Goal: Information Seeking & Learning: Learn about a topic

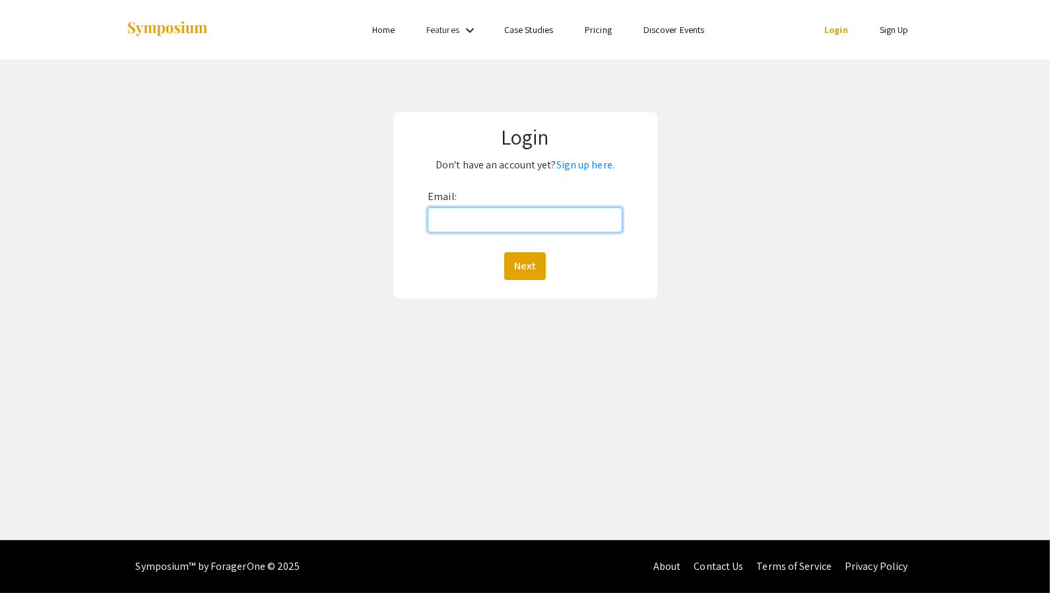
click at [498, 228] on input "Email:" at bounding box center [525, 219] width 195 height 25
type input "[EMAIL_ADDRESS][DOMAIN_NAME]"
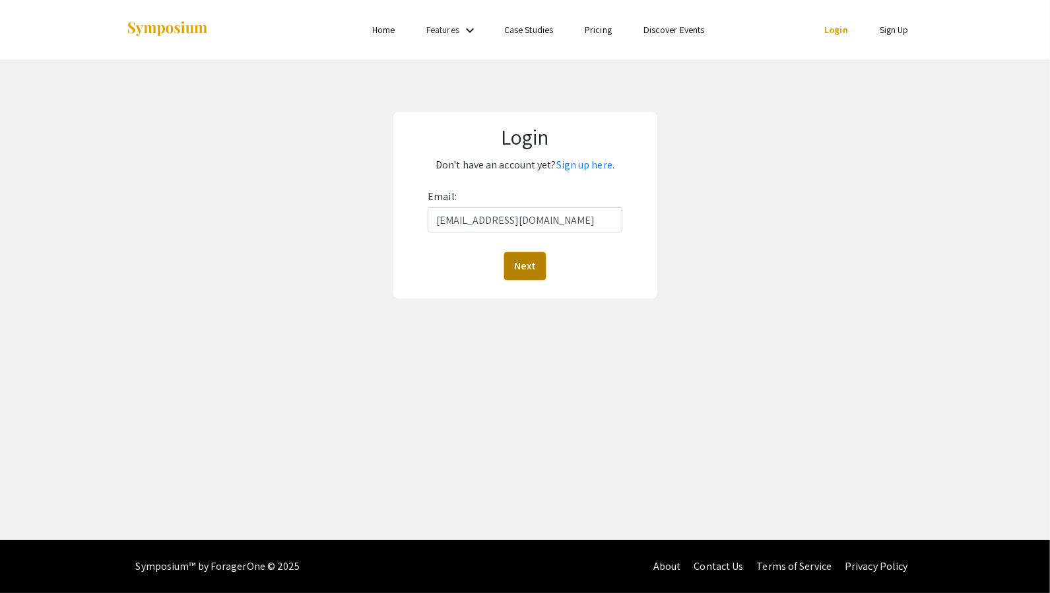
click at [520, 266] on button "Next" at bounding box center [525, 266] width 42 height 28
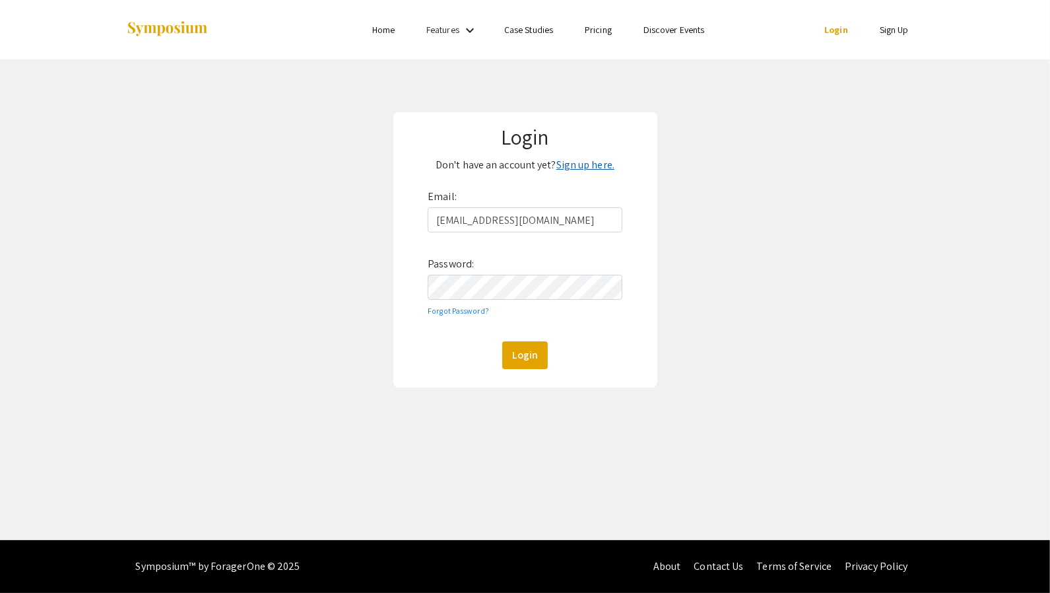
click at [564, 165] on link "Sign up here." at bounding box center [585, 165] width 58 height 14
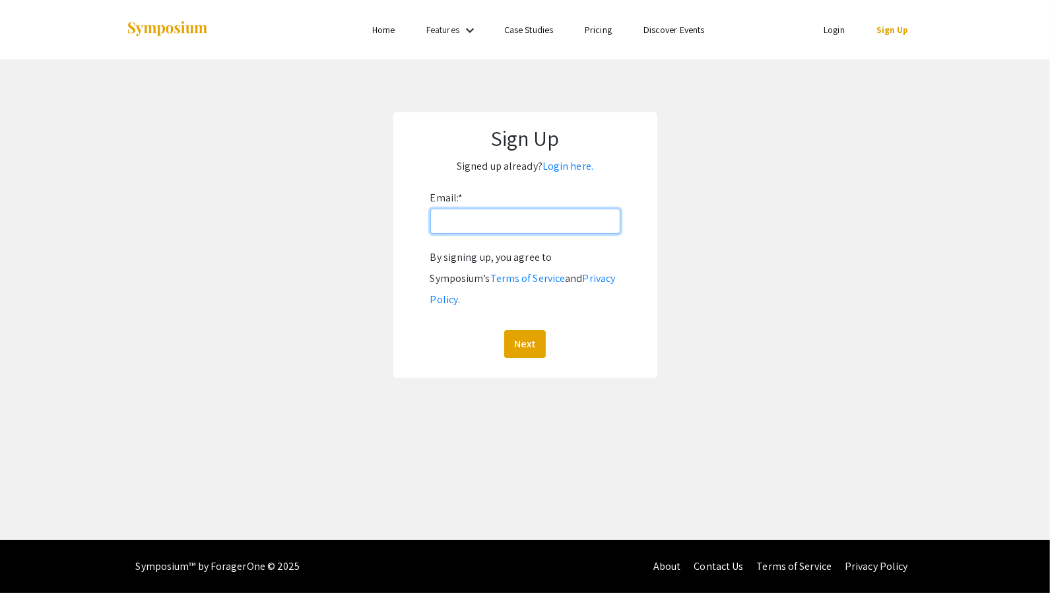
click at [526, 218] on input "Email: *" at bounding box center [525, 221] width 190 height 25
type input "hurleyke@oregonstate.edu"
click at [529, 330] on button "Next" at bounding box center [525, 344] width 42 height 28
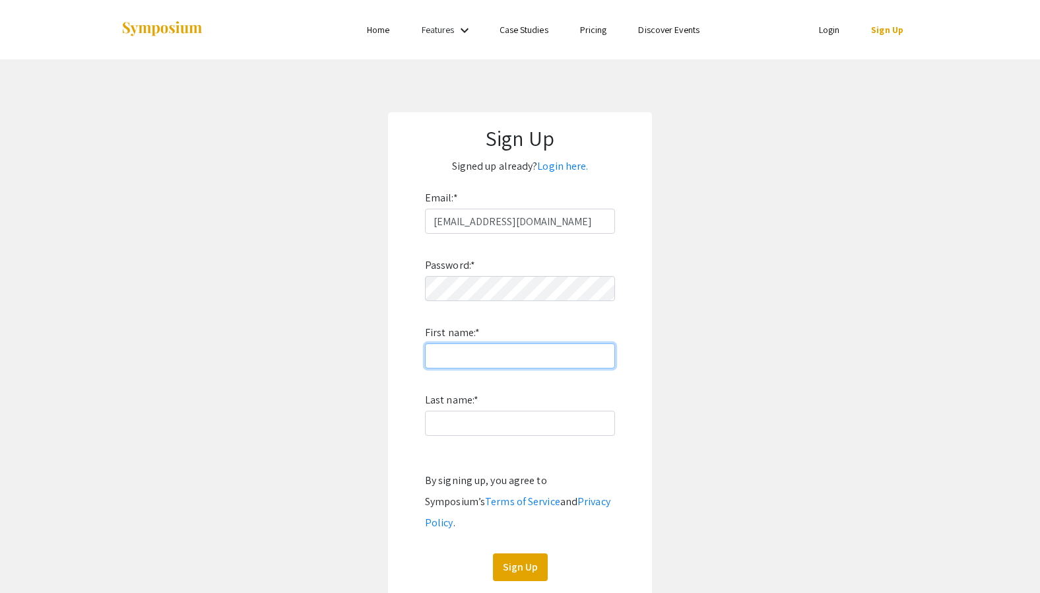
click at [551, 347] on input "First name: *" at bounding box center [520, 355] width 190 height 25
type input "Kendric"
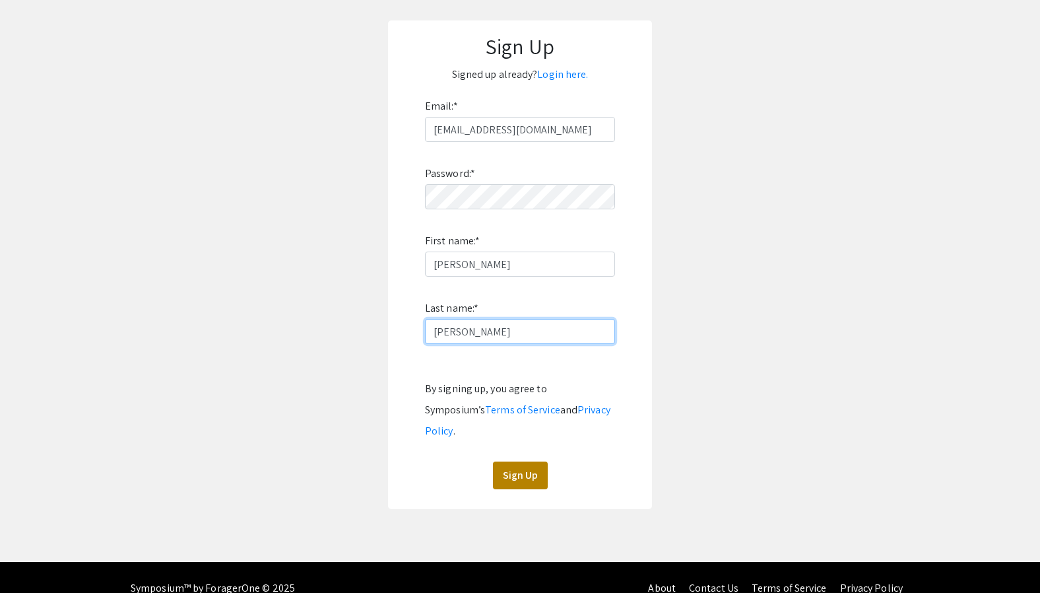
type input "Hurley"
click at [515, 461] on button "Sign Up" at bounding box center [520, 475] width 55 height 28
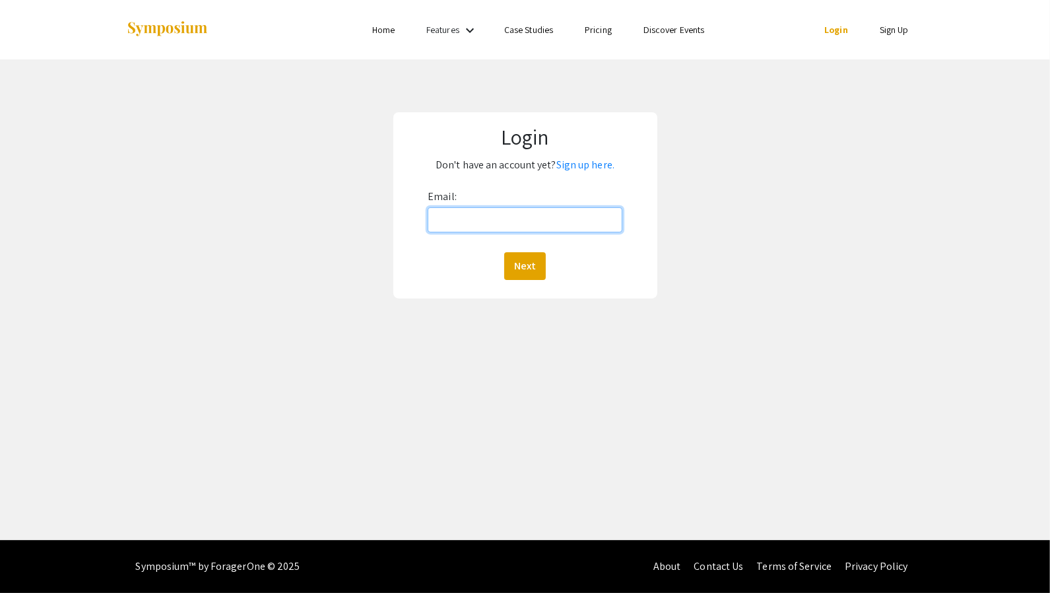
click at [576, 211] on input "Email:" at bounding box center [525, 219] width 195 height 25
type input "hurleyke@oregonstate.edu"
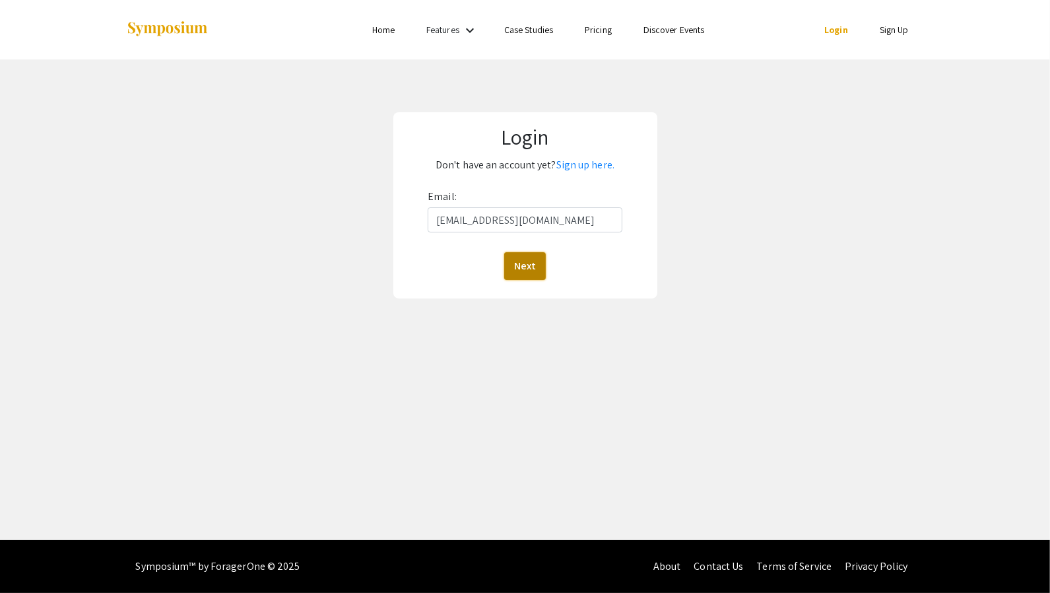
click at [527, 268] on button "Next" at bounding box center [525, 266] width 42 height 28
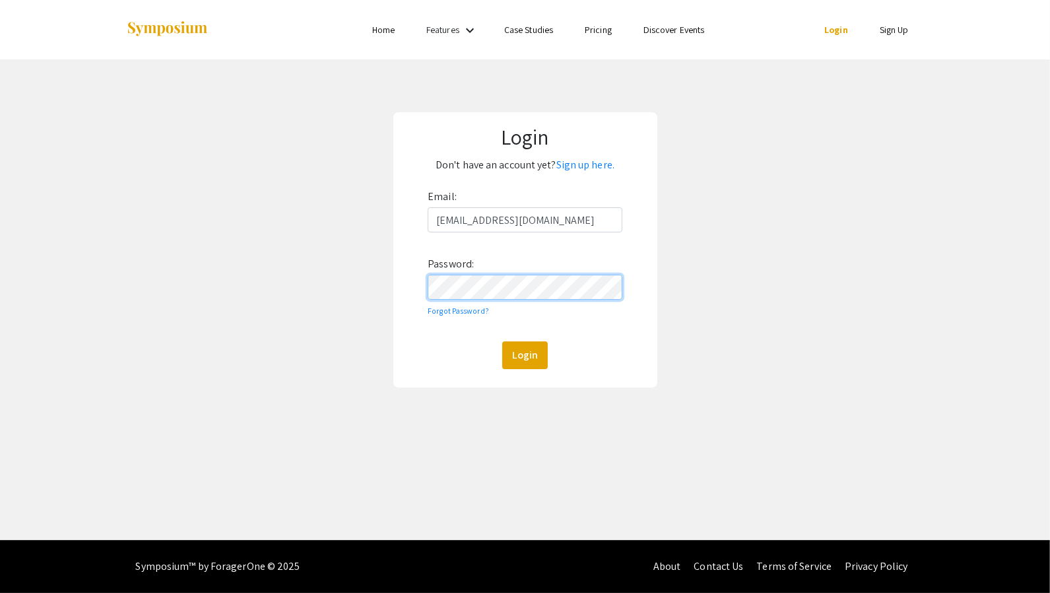
click at [502, 341] on button "Login" at bounding box center [525, 355] width 46 height 28
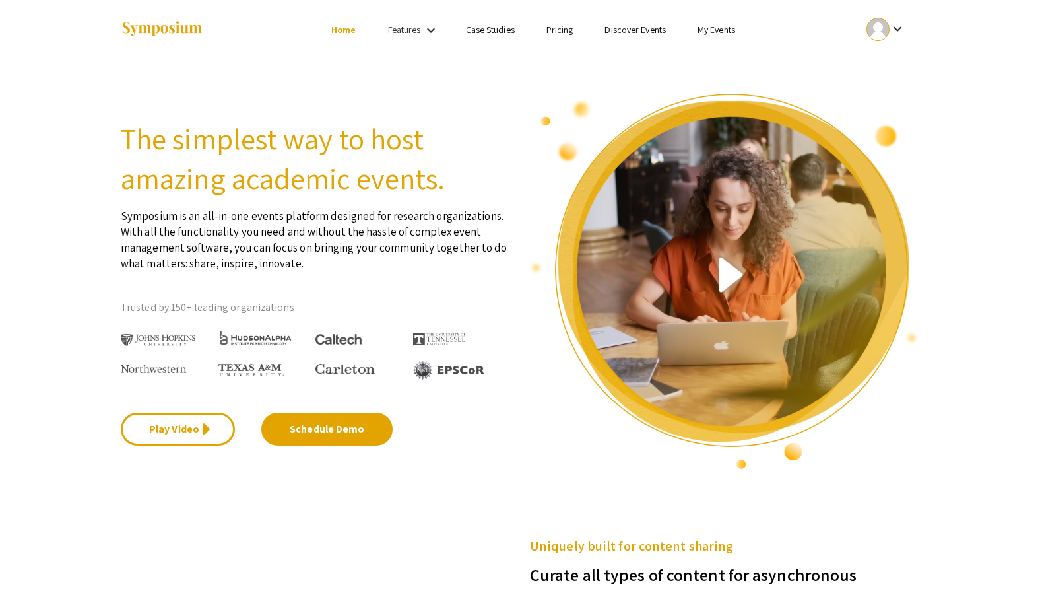
click at [431, 31] on mat-icon "keyboard_arrow_down" at bounding box center [431, 30] width 16 height 16
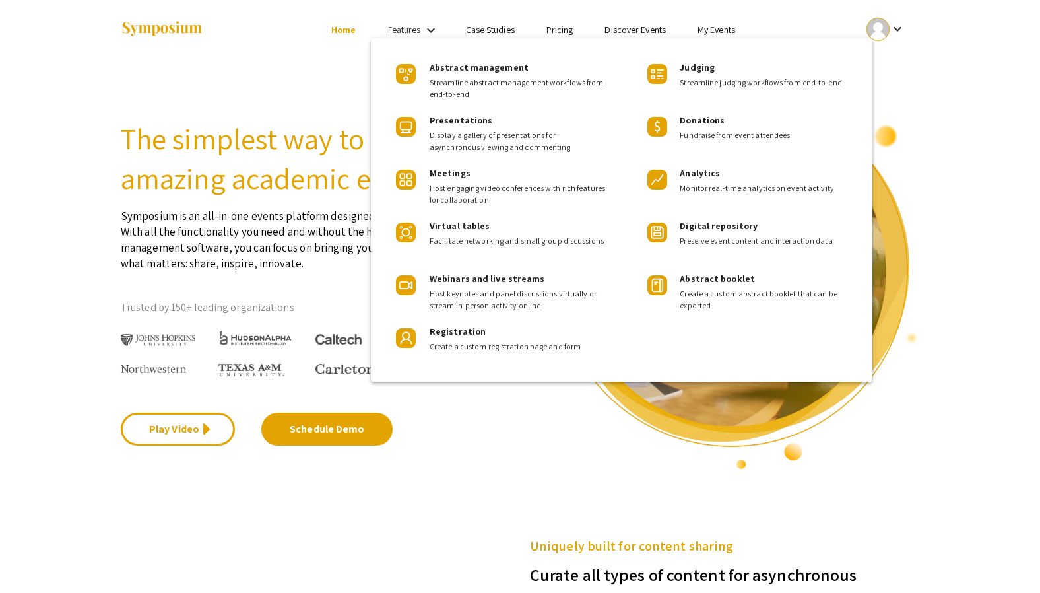
click at [942, 62] on div at bounding box center [520, 296] width 1040 height 593
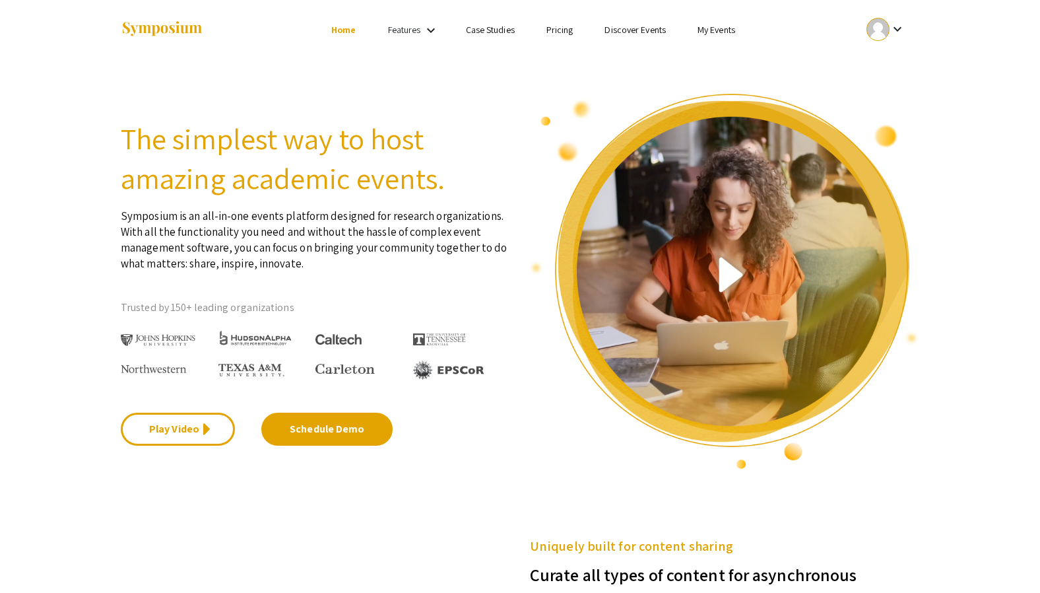
click at [424, 30] on mat-icon "keyboard_arrow_down" at bounding box center [431, 30] width 16 height 16
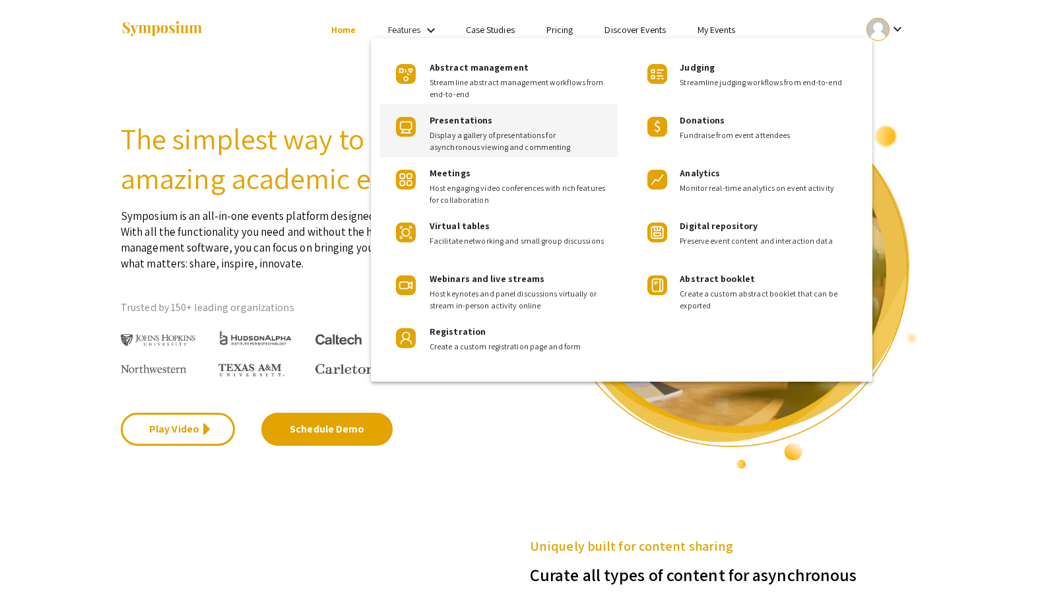
click at [409, 144] on div "Presentations Display a gallery of presentations for asynchronous viewing and c…" at bounding box center [499, 130] width 238 height 53
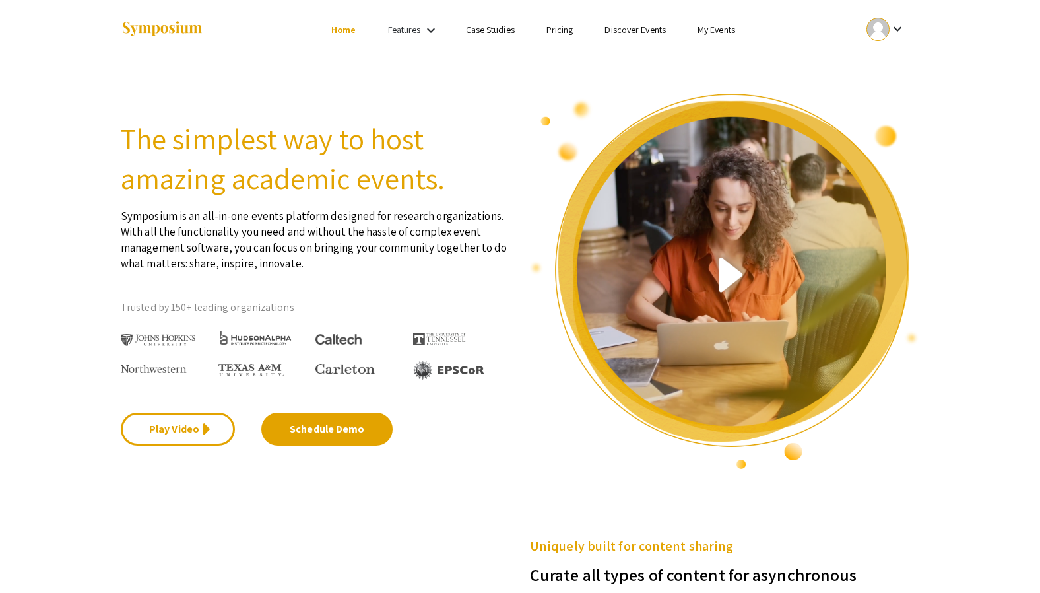
click at [849, 34] on ul "keyboard_arrow_down" at bounding box center [787, 29] width 263 height 59
click at [885, 30] on div at bounding box center [878, 29] width 23 height 23
click at [885, 30] on div at bounding box center [520, 296] width 1040 height 593
click at [409, 35] on link "Features" at bounding box center [404, 30] width 33 height 12
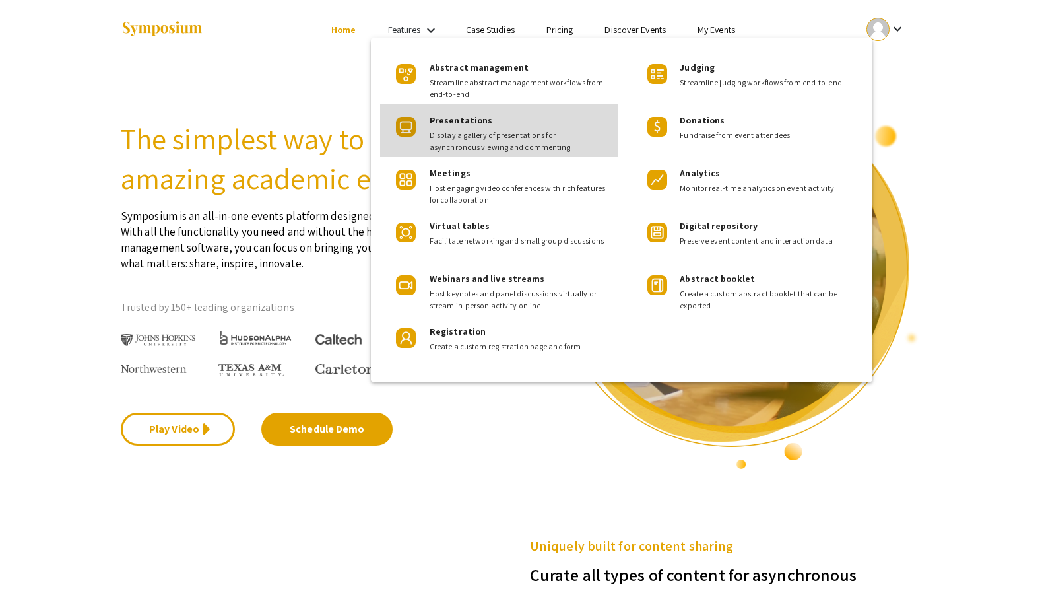
click at [438, 135] on span "Display a gallery of presentations for asynchronous viewing and commenting" at bounding box center [519, 141] width 178 height 24
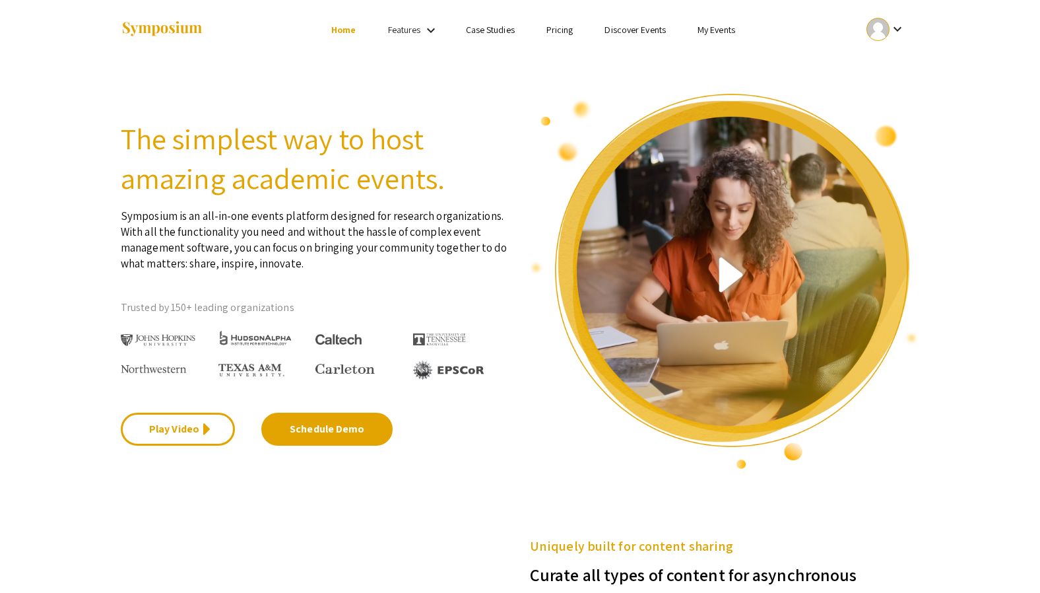
scroll to position [536, 0]
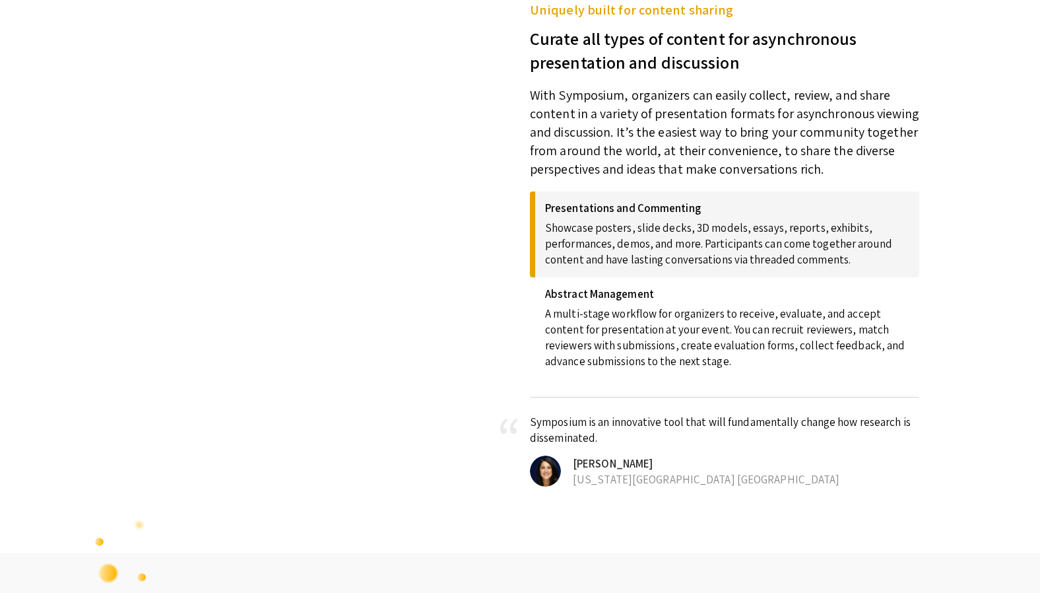
click at [596, 231] on p "Showcase posters, slide decks, 3D models, essays, reports, exhibits, performanc…" at bounding box center [727, 240] width 364 height 53
click at [609, 203] on h4 "Presentations and Commenting" at bounding box center [727, 207] width 364 height 13
drag, startPoint x: 592, startPoint y: 203, endPoint x: 746, endPoint y: 191, distance: 154.3
click at [746, 191] on div "Presentations and Commenting Showcase posters, slide decks, 3D models, essays, …" at bounding box center [724, 287] width 389 height 219
drag, startPoint x: 746, startPoint y: 191, endPoint x: 723, endPoint y: 194, distance: 22.7
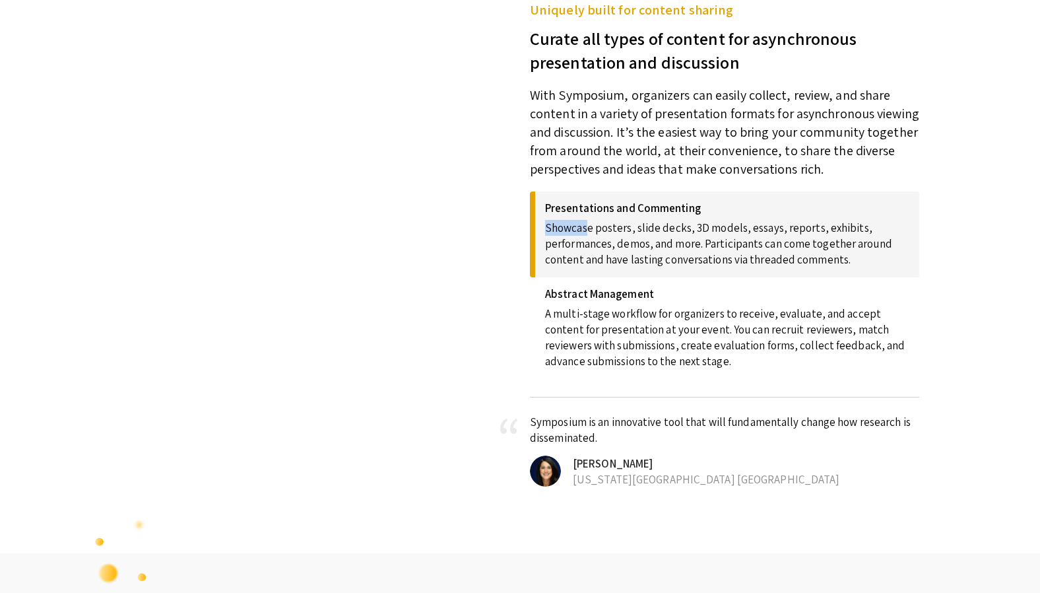
click at [723, 194] on div "Presentations and Commenting Showcase posters, slide decks, 3D models, essays, …" at bounding box center [724, 234] width 389 height 86
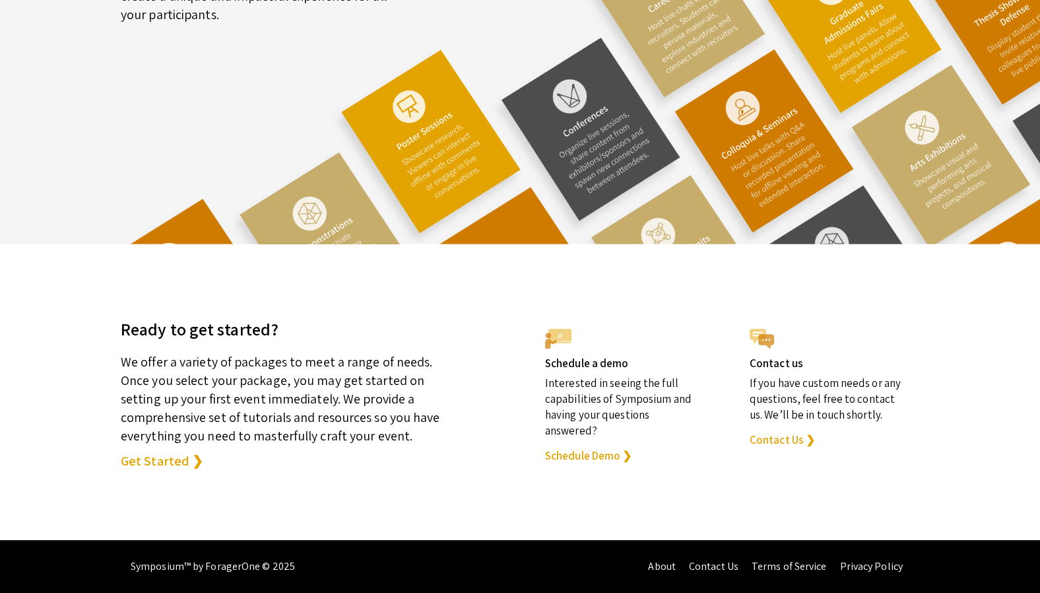
scroll to position [3581, 0]
click at [125, 462] on link "Get Started ❯" at bounding box center [162, 460] width 82 height 18
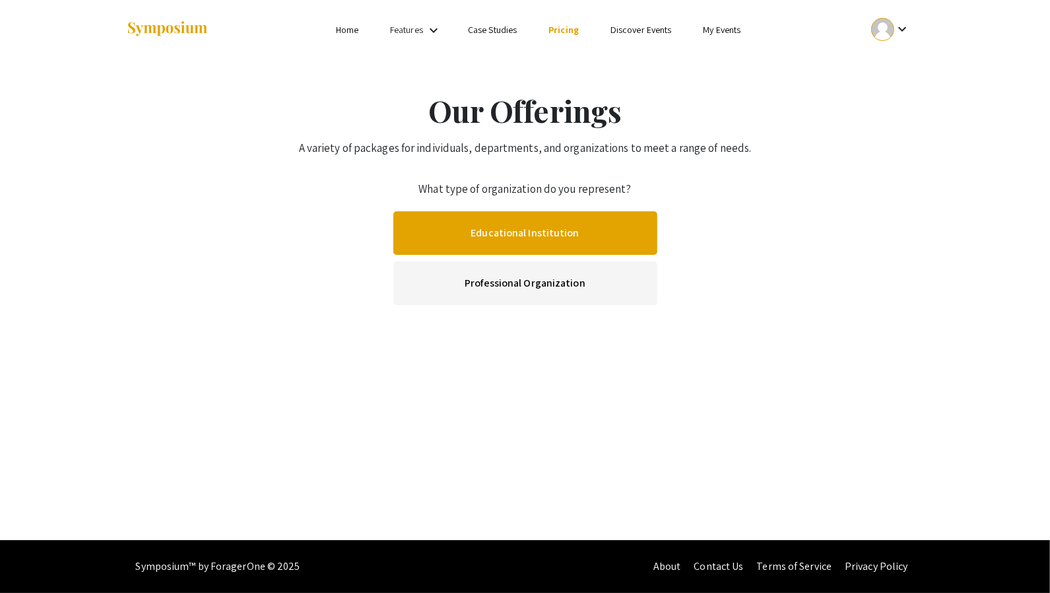
click at [536, 235] on link "Educational Institution" at bounding box center [525, 233] width 264 height 44
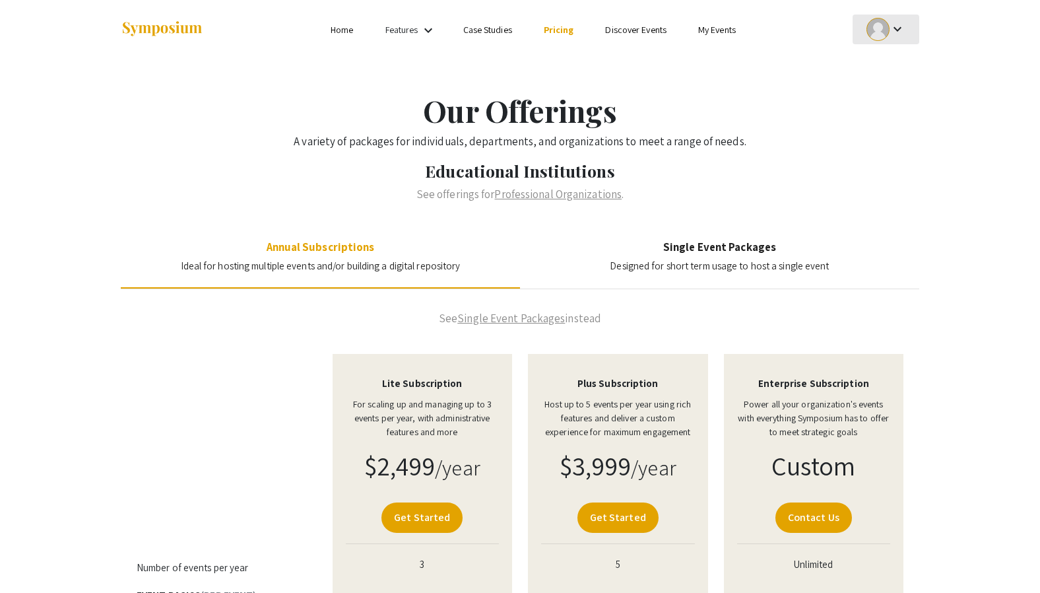
click at [886, 25] on div at bounding box center [878, 29] width 23 height 23
click at [765, 136] on div at bounding box center [520, 296] width 1040 height 593
click at [873, 42] on div "keyboard_arrow_down" at bounding box center [886, 30] width 46 height 30
click at [873, 57] on button "My Account" at bounding box center [893, 65] width 81 height 32
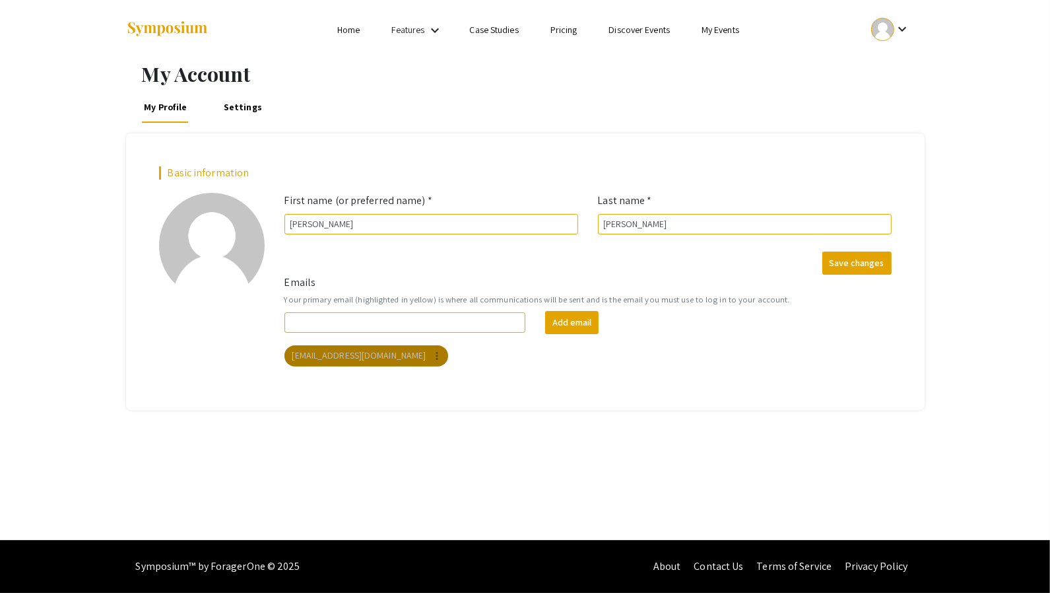
click at [431, 354] on mat-icon "more_vert" at bounding box center [437, 356] width 12 height 12
click at [531, 346] on div at bounding box center [525, 296] width 1050 height 593
click at [360, 38] on div at bounding box center [257, 29] width 263 height 59
click at [354, 32] on link "Home" at bounding box center [348, 30] width 22 height 12
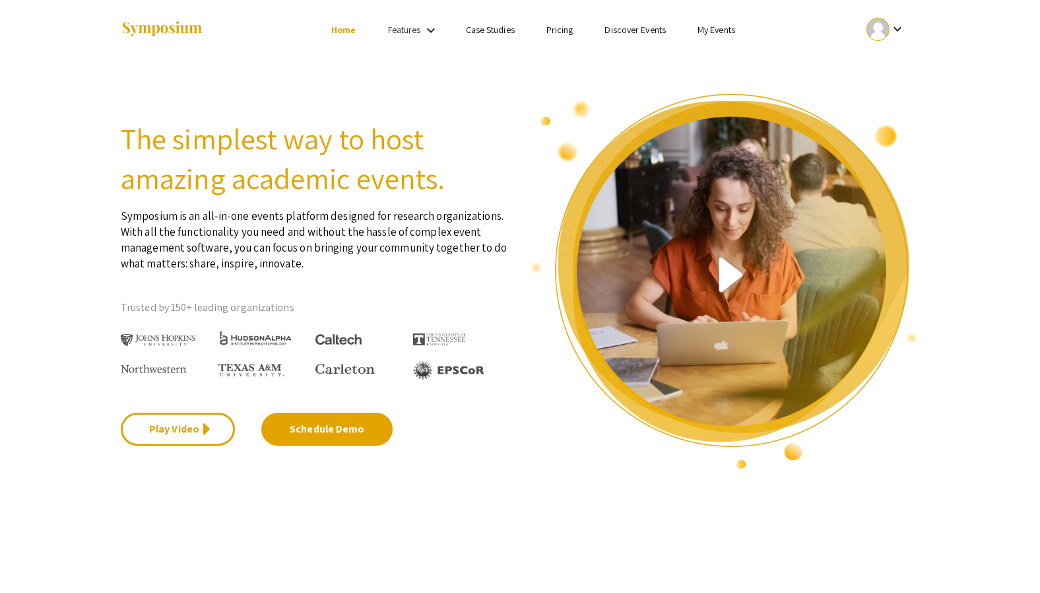
click at [863, 26] on div "keyboard_arrow_down" at bounding box center [886, 30] width 46 height 30
click at [877, 71] on button "My Account" at bounding box center [893, 65] width 81 height 32
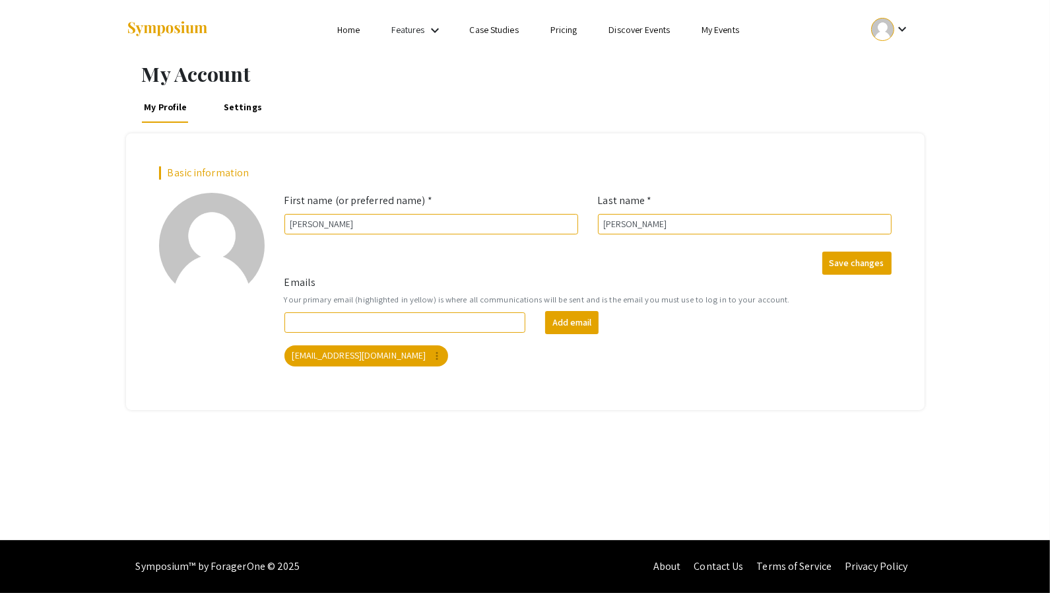
click at [401, 30] on link "Features" at bounding box center [408, 30] width 33 height 12
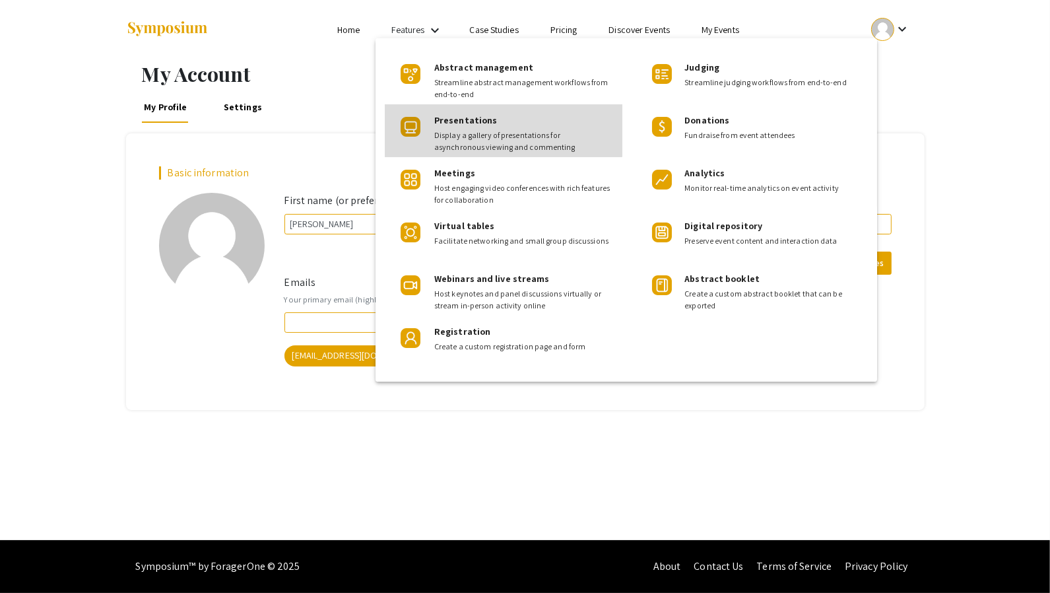
click at [438, 117] on span "Presentations" at bounding box center [465, 120] width 63 height 12
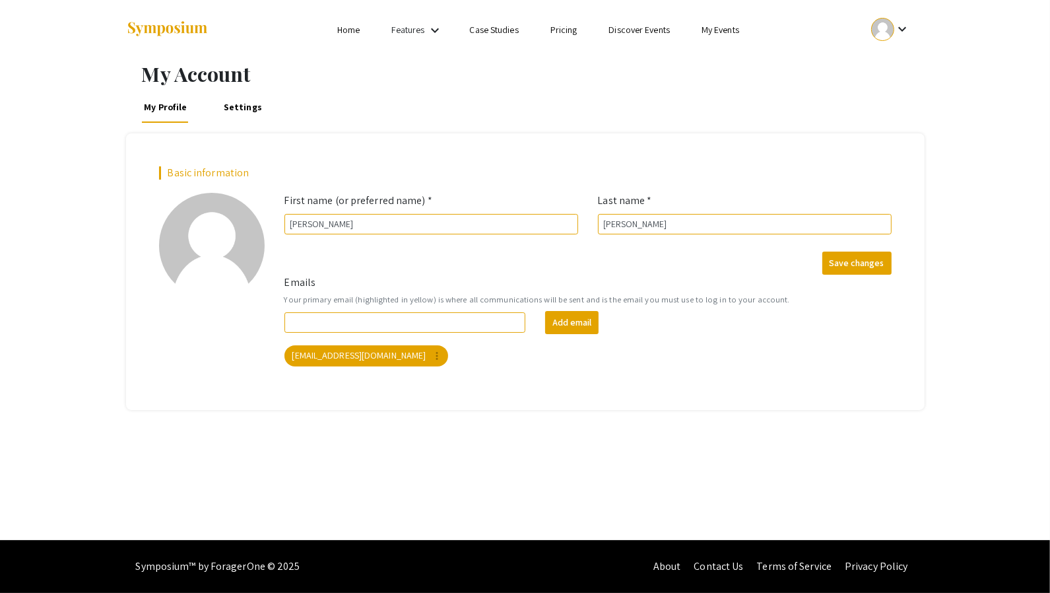
click at [644, 27] on link "Discover Events" at bounding box center [639, 30] width 61 height 12
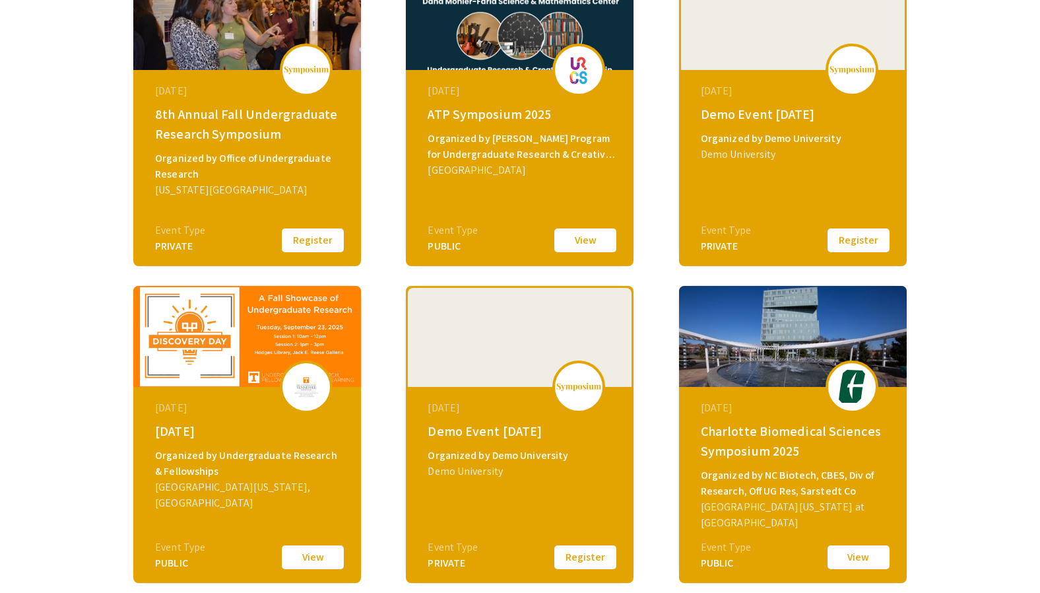
scroll to position [256, 0]
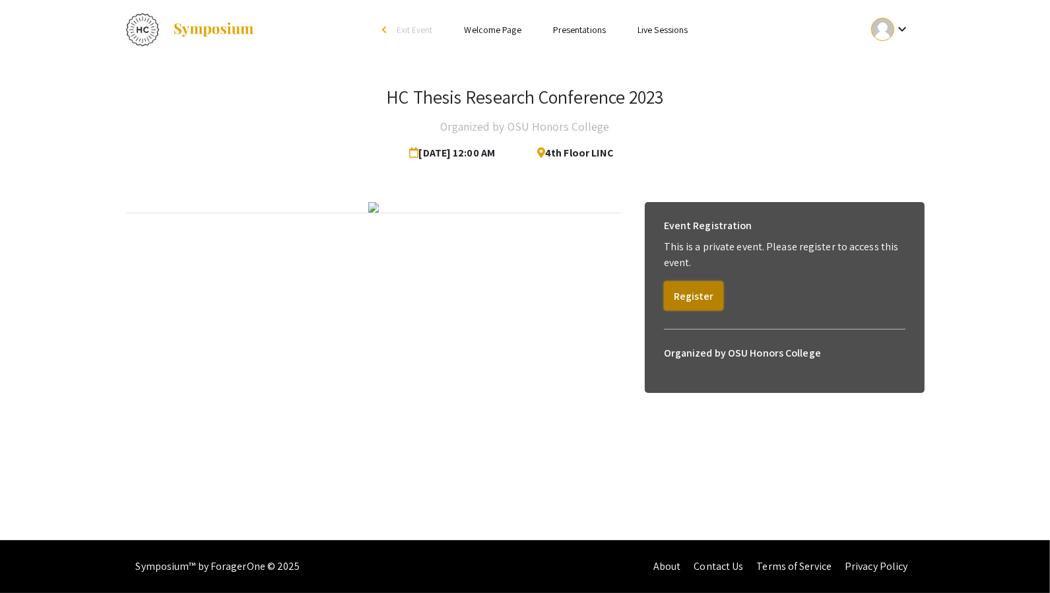
click at [688, 295] on button "Register" at bounding box center [693, 295] width 59 height 29
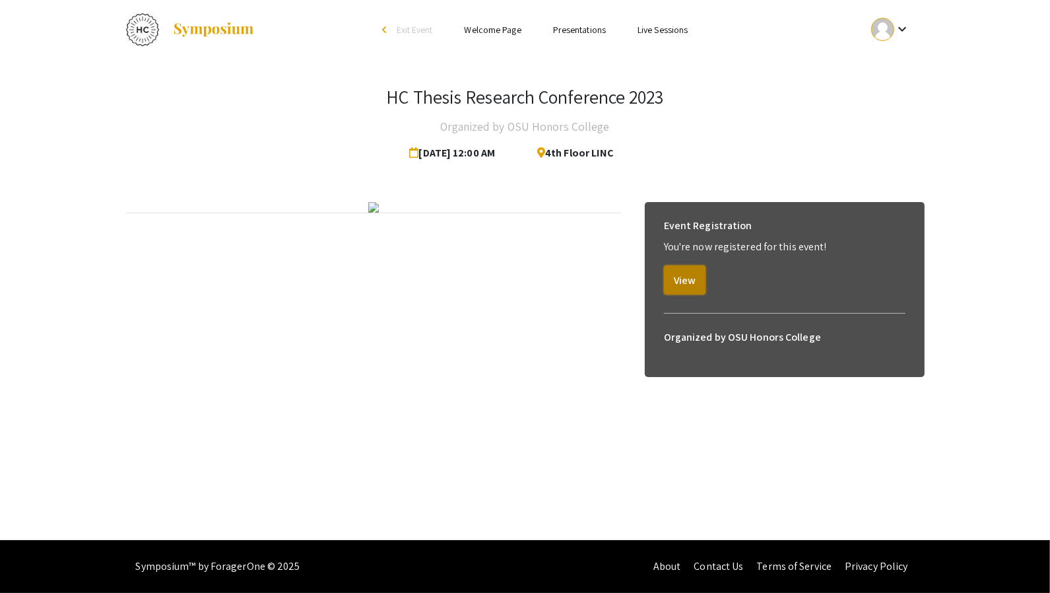
click at [688, 280] on button "View" at bounding box center [685, 279] width 42 height 29
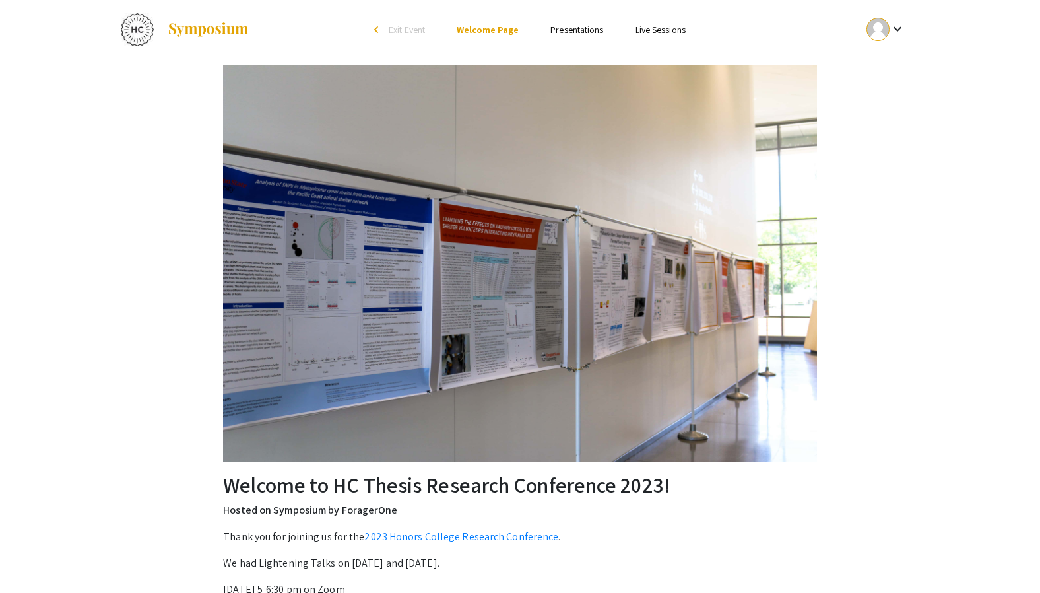
click at [578, 25] on link "Presentations" at bounding box center [576, 30] width 53 height 12
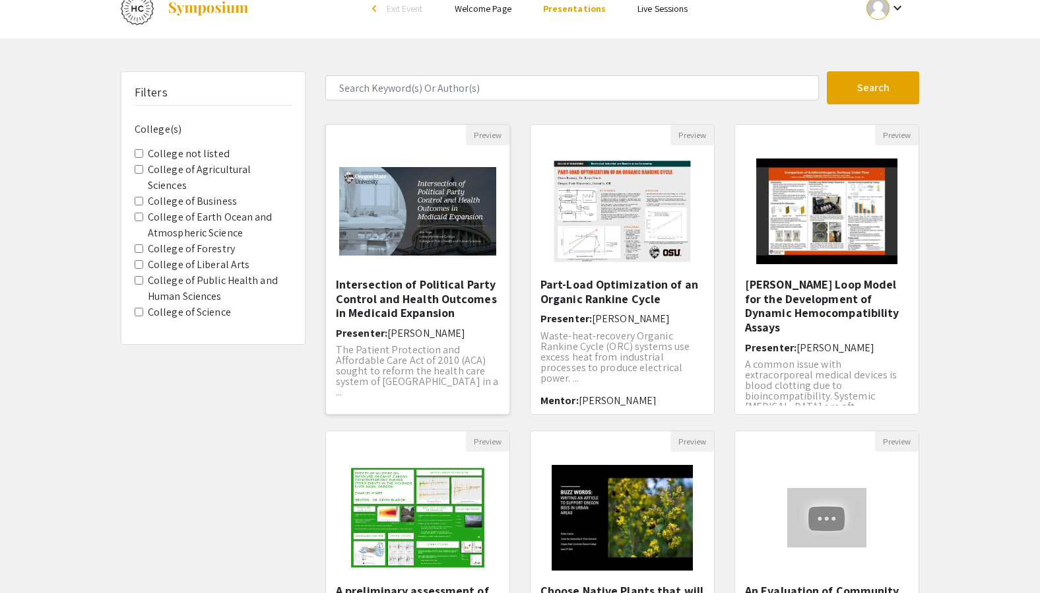
scroll to position [18, 0]
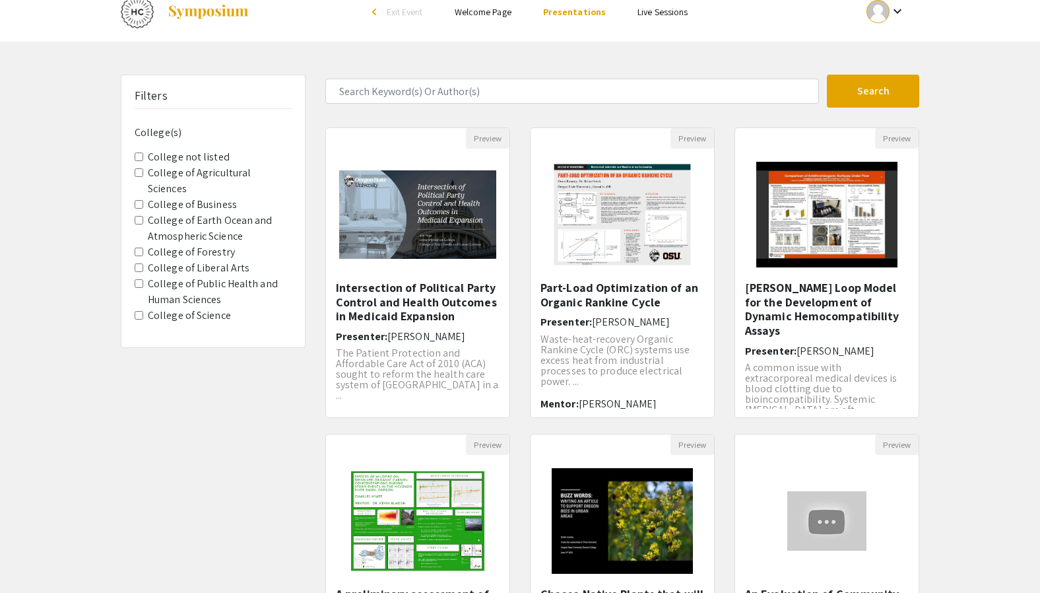
click at [137, 311] on Science "College of Science" at bounding box center [139, 315] width 9 height 9
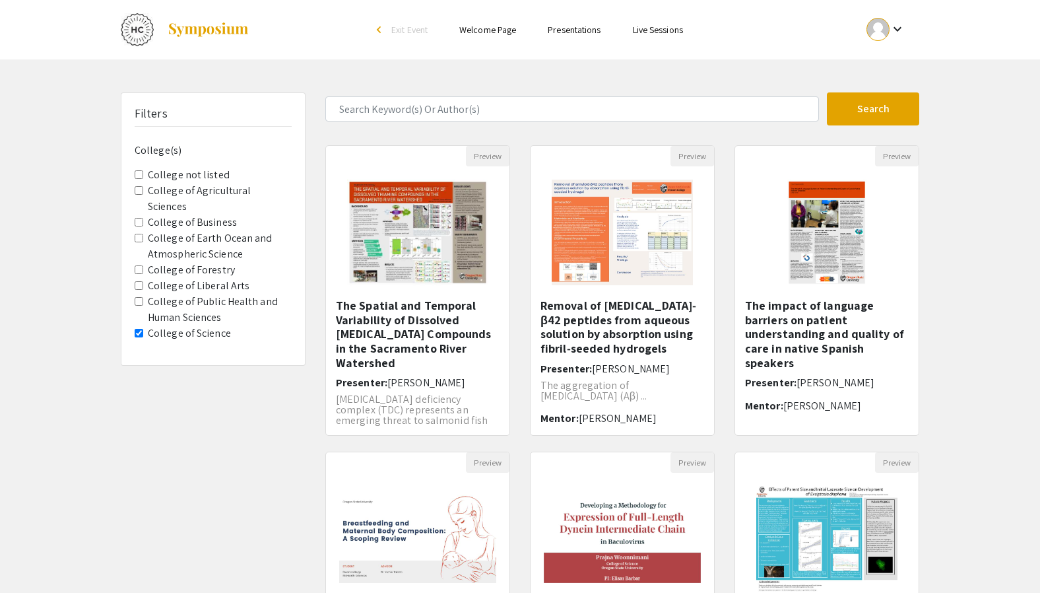
click at [137, 329] on Science "College of Science" at bounding box center [139, 333] width 9 height 9
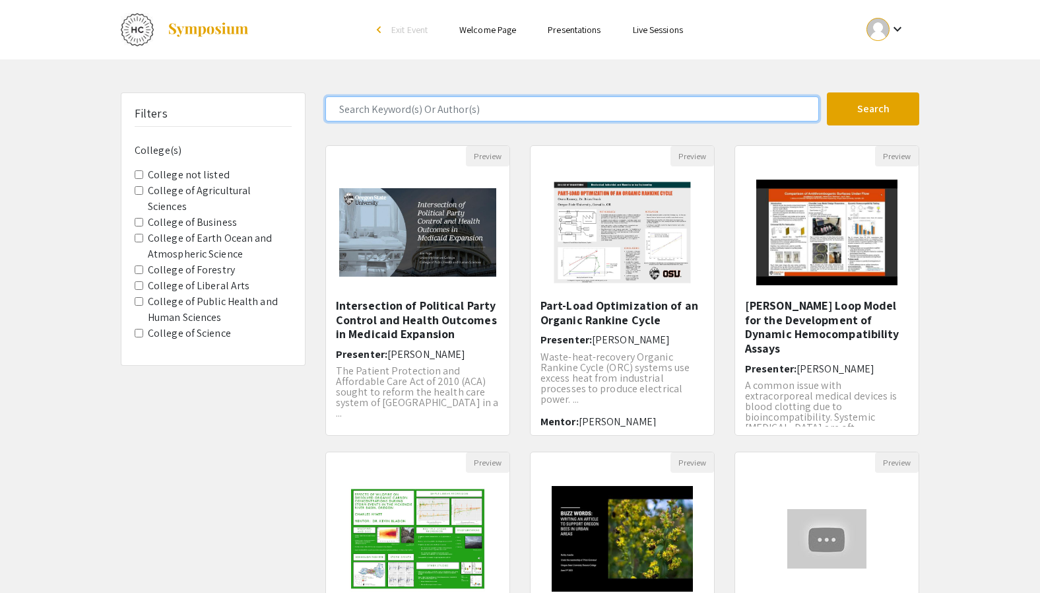
click at [530, 109] on input "Search Keyword(s) Or Author(s)" at bounding box center [572, 108] width 494 height 25
type input "engineering"
click at [827, 92] on button "Search" at bounding box center [873, 108] width 92 height 33
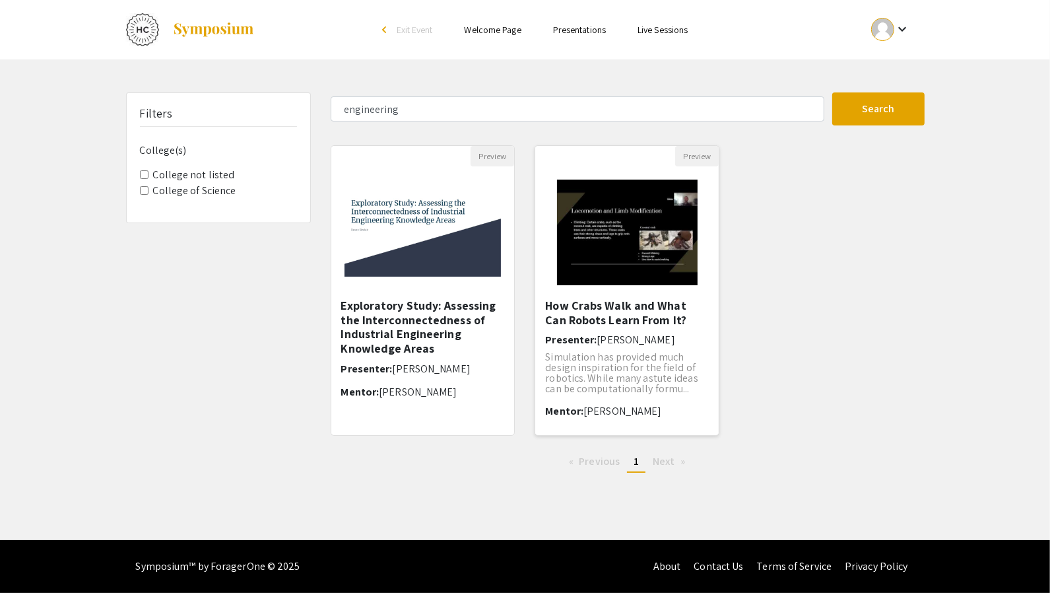
click at [595, 246] on img "Open Presentation <p>How Crabs Walk and What Can Robots Learn From It?</p>" at bounding box center [627, 232] width 167 height 132
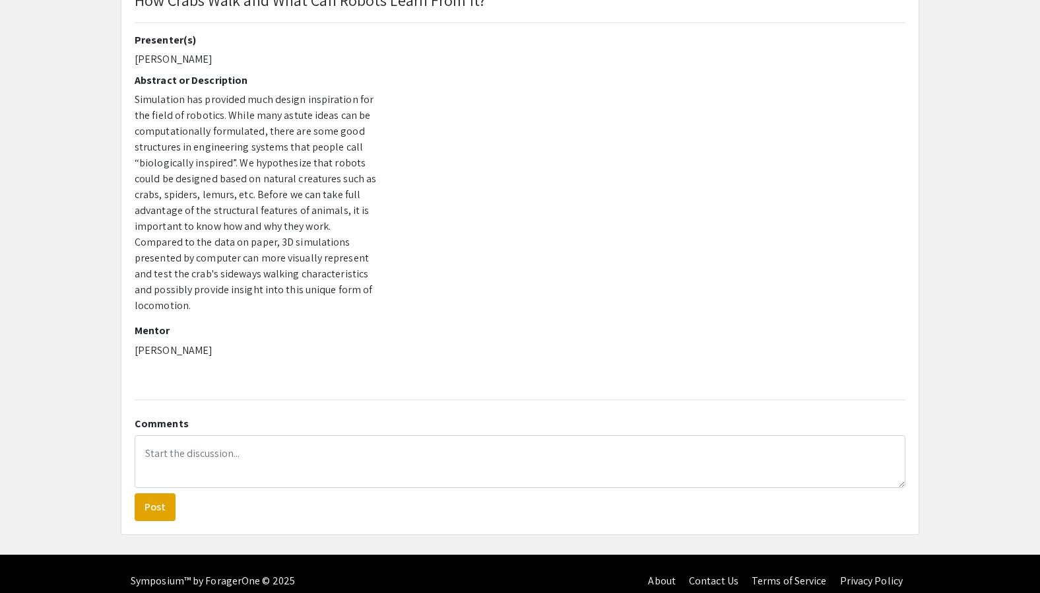
scroll to position [108, 0]
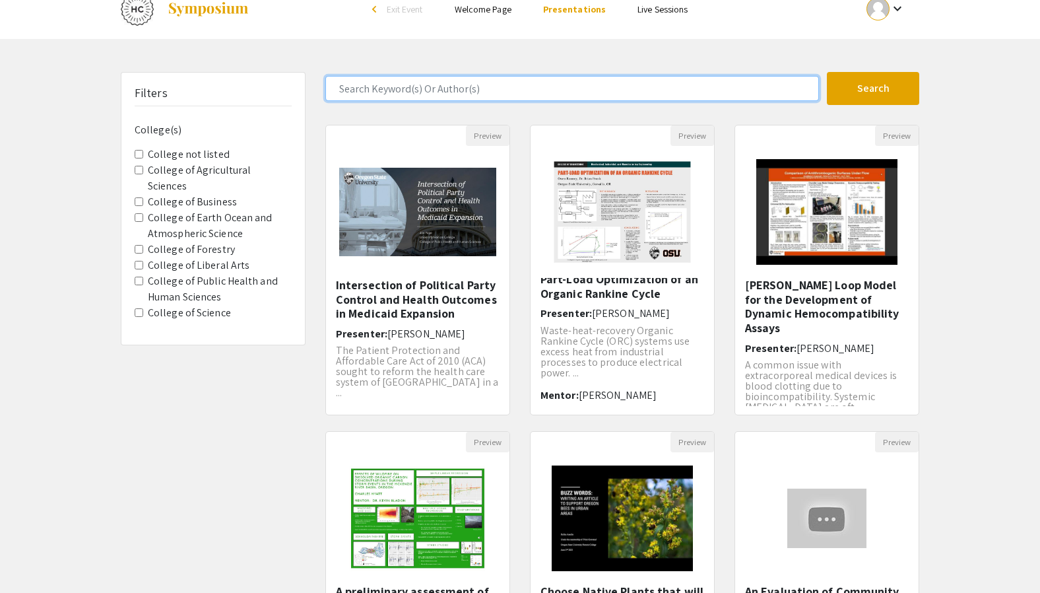
click at [507, 84] on input "Search Keyword(s) Or Author(s)" at bounding box center [572, 88] width 494 height 25
click at [827, 72] on button "Search" at bounding box center [873, 88] width 92 height 33
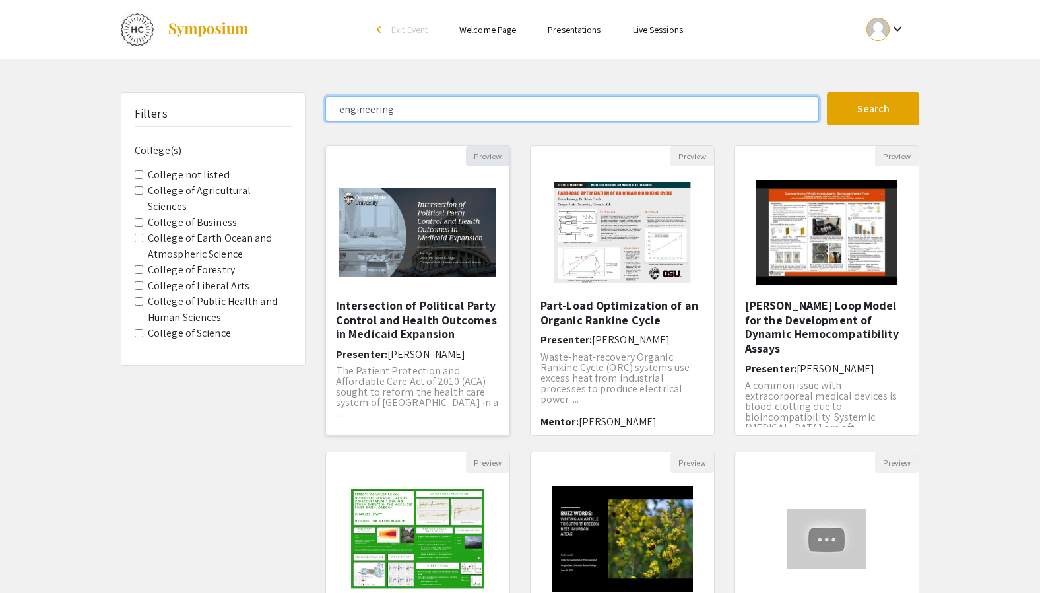
click at [827, 92] on button "Search" at bounding box center [873, 108] width 92 height 33
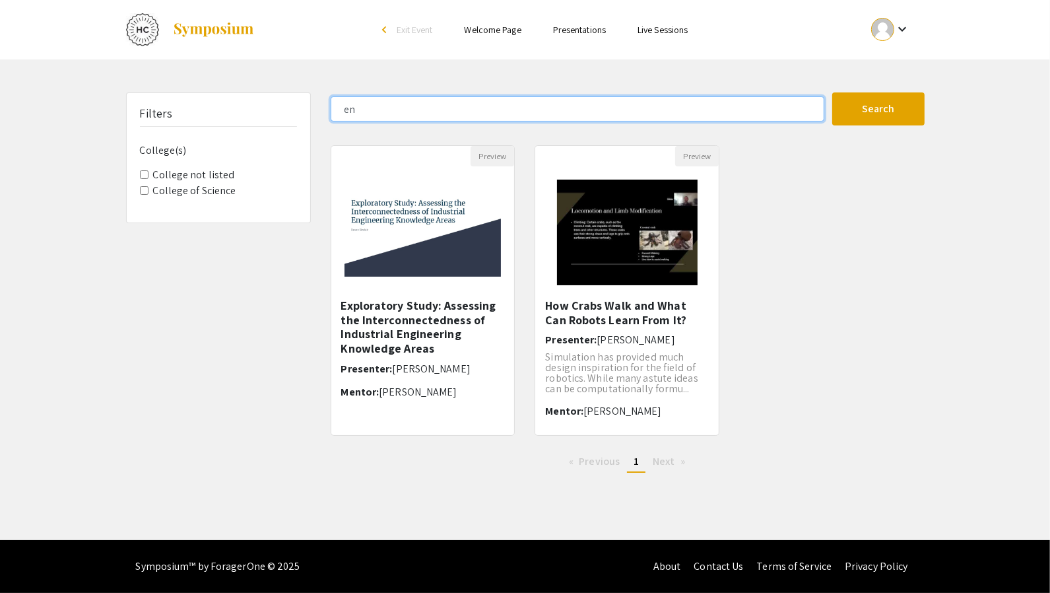
type input "e"
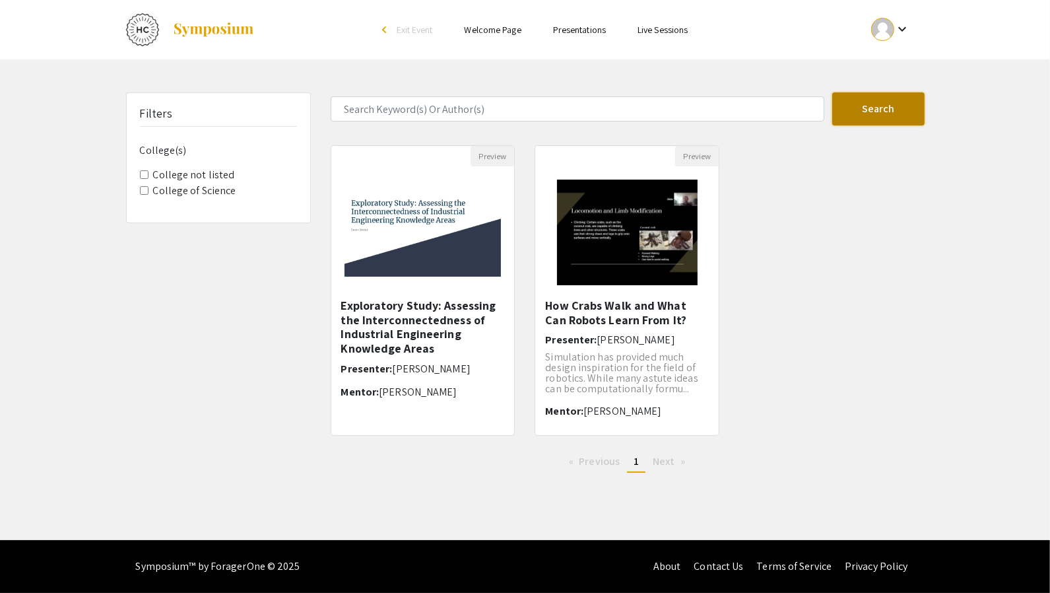
click at [909, 113] on button "Search" at bounding box center [878, 108] width 92 height 33
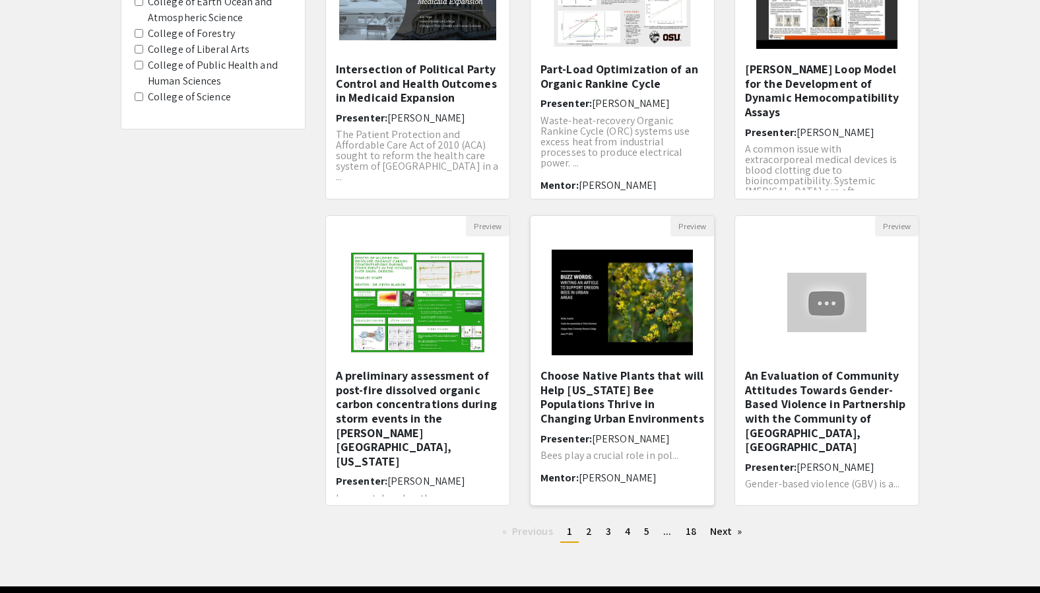
scroll to position [237, 0]
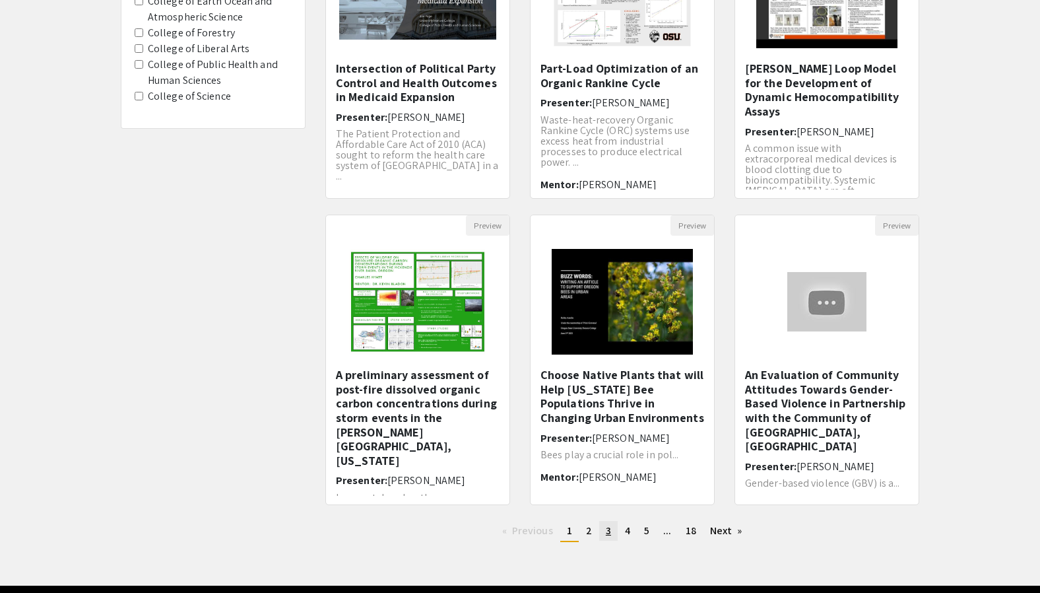
click at [607, 532] on span "3" at bounding box center [608, 530] width 5 height 14
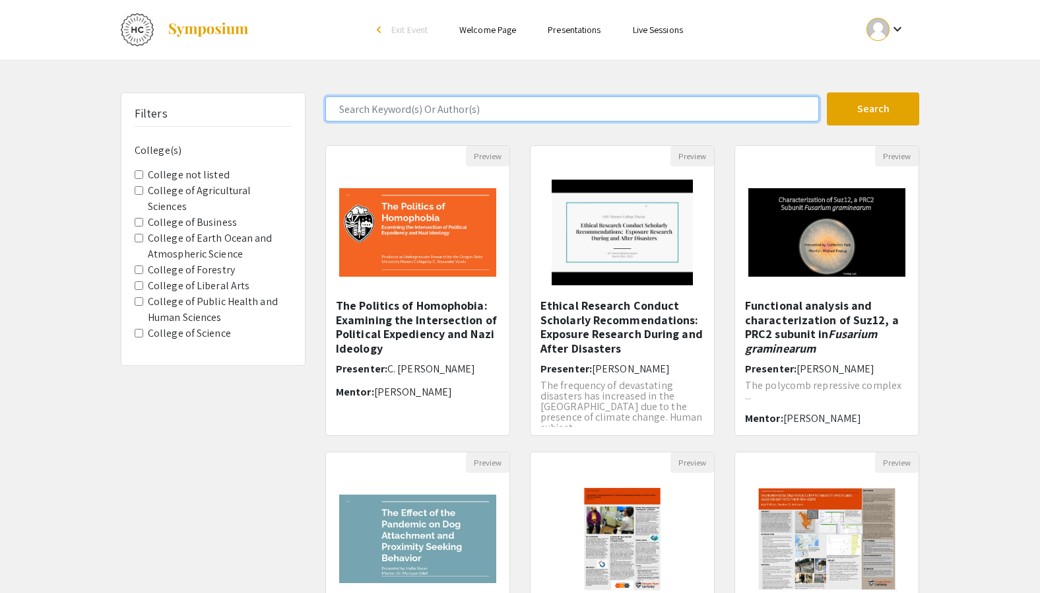
click at [509, 111] on input "Search Keyword(s) Or Author(s)" at bounding box center [572, 108] width 494 height 25
type input "engineering"
click at [827, 92] on button "Search" at bounding box center [873, 108] width 92 height 33
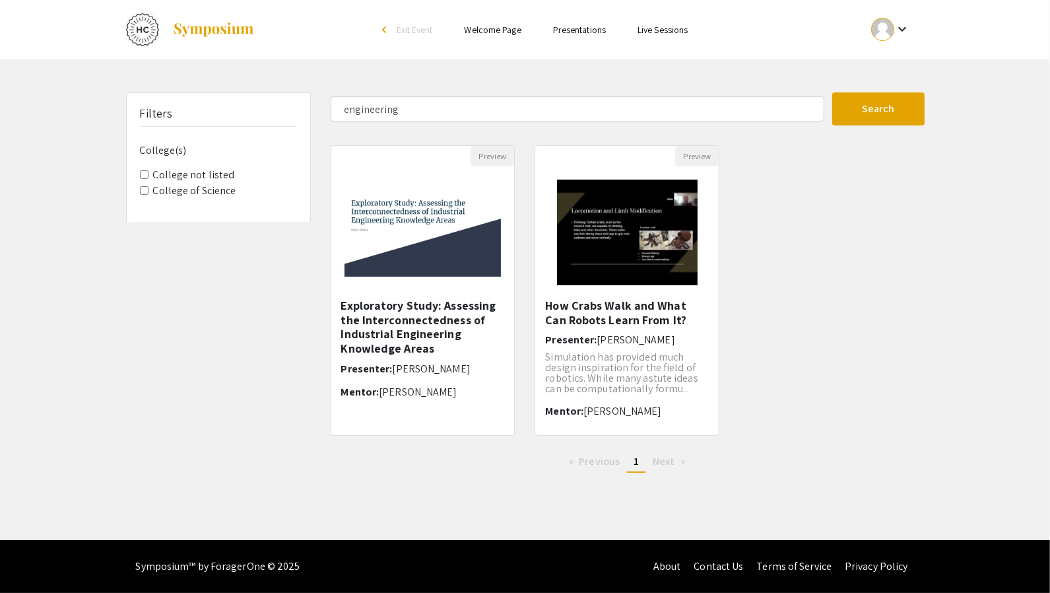
drag, startPoint x: 629, startPoint y: 270, endPoint x: 775, endPoint y: 258, distance: 146.3
click at [775, 258] on div "Preview Exploratory Study: Assessing the Interconnectedness of Industrial Engin…" at bounding box center [628, 298] width 614 height 306
click at [657, 254] on img "Open Presentation <p>How Crabs Walk and What Can Robots Learn From It?</p>" at bounding box center [627, 232] width 167 height 132
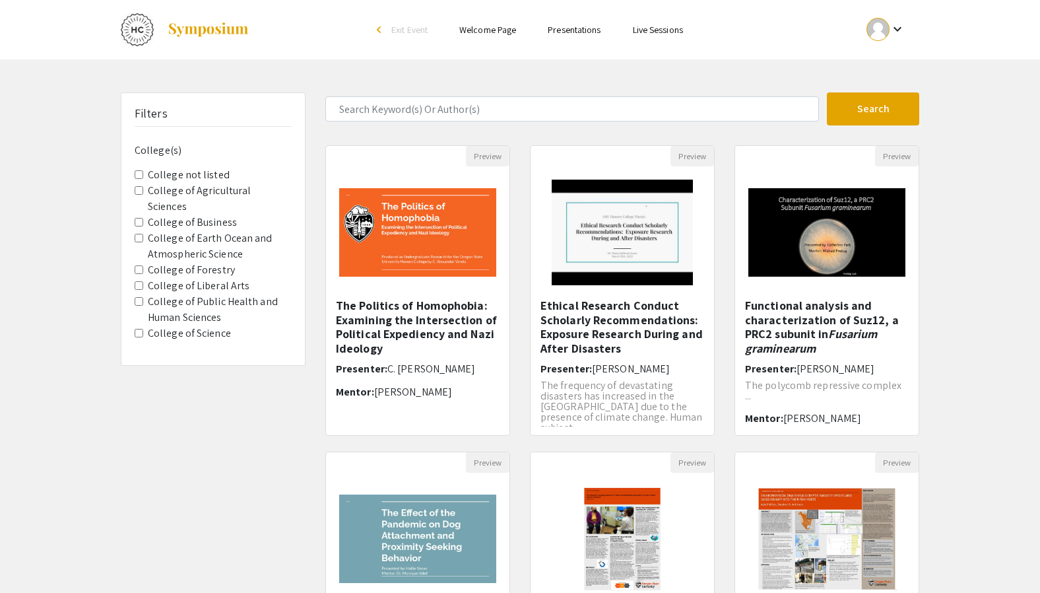
scroll to position [281, 0]
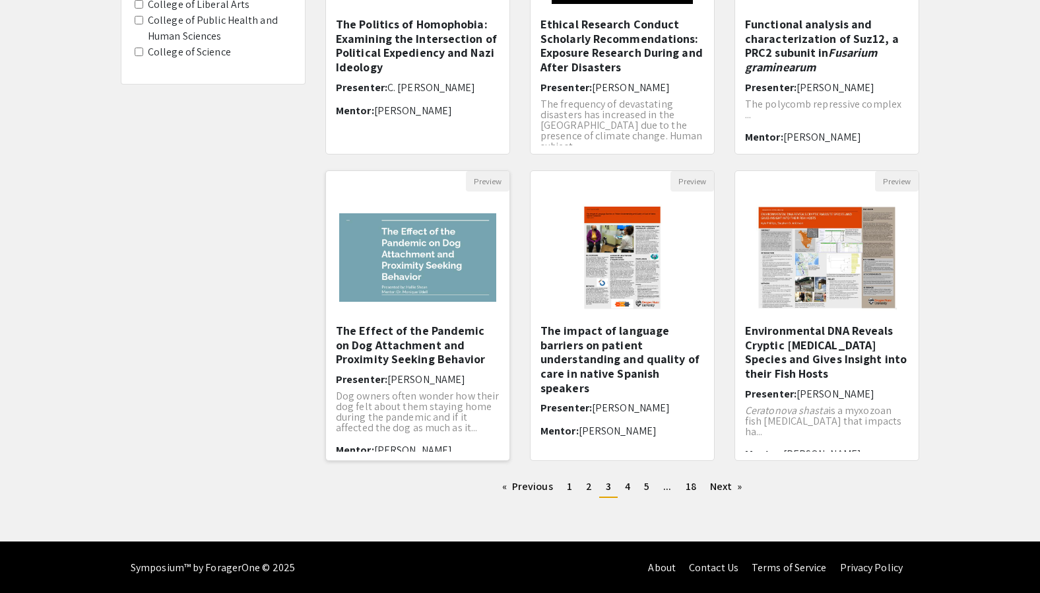
click at [399, 249] on img "Open Presentation <p>The Effect of the Pandemic on Dog Attachment and Proximity…" at bounding box center [417, 257] width 183 height 115
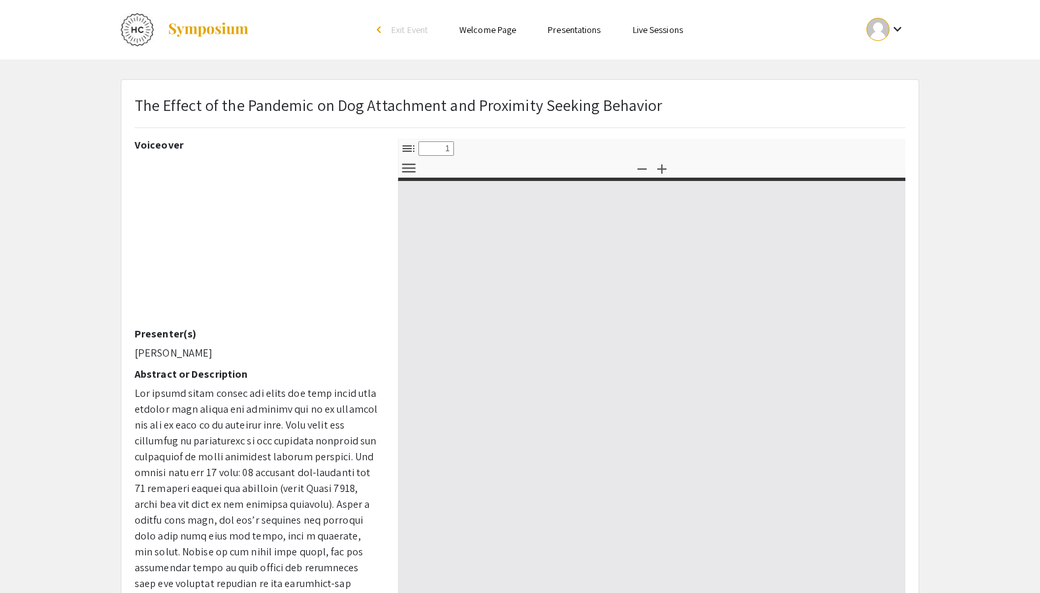
select select "custom"
type input "0"
select select "custom"
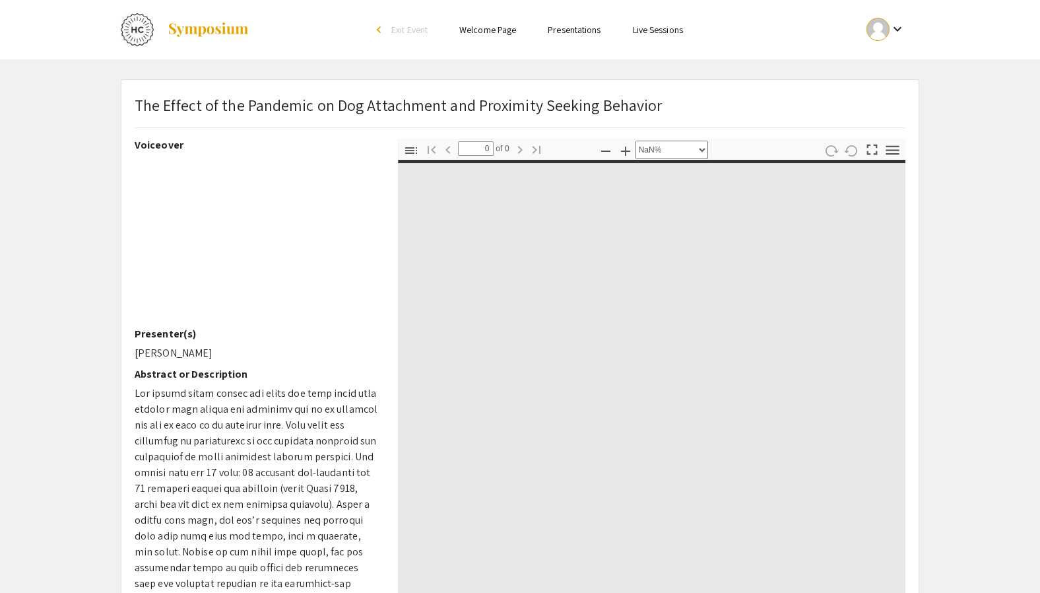
type input "1"
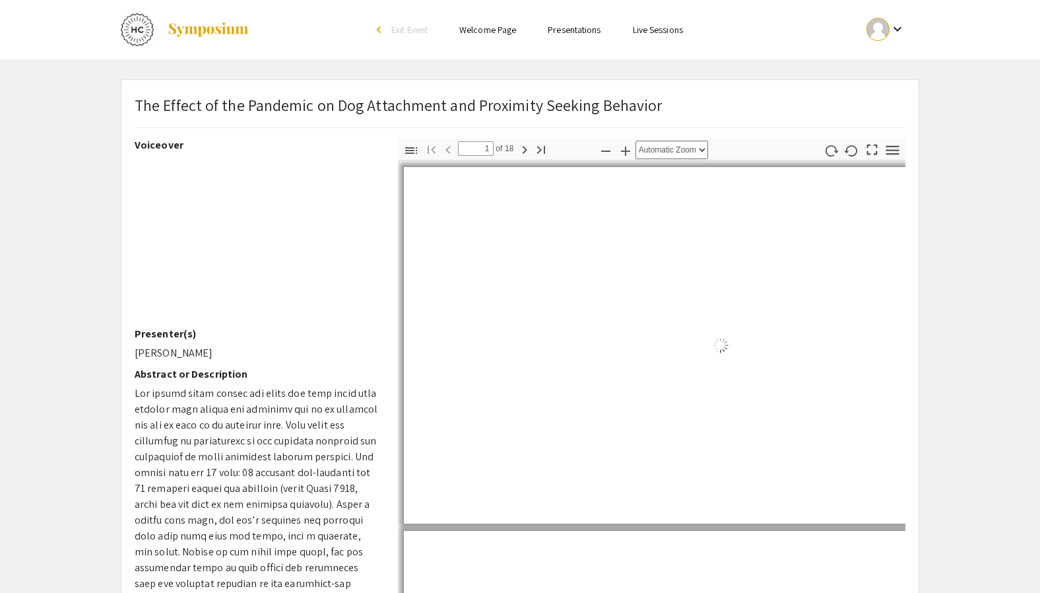
select select "auto"
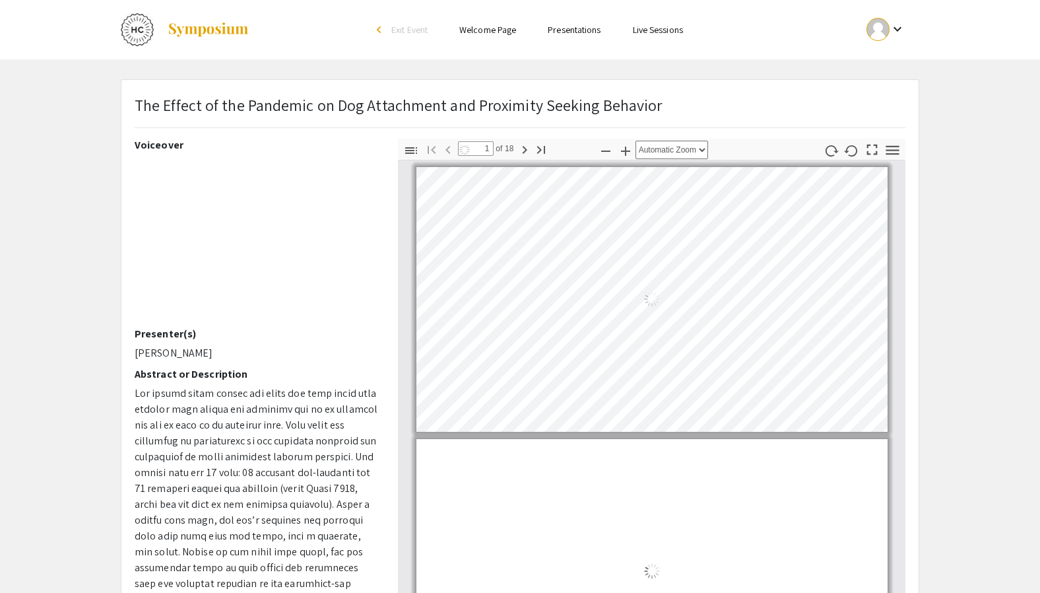
scroll to position [1, 0]
